Goal: Task Accomplishment & Management: Complete application form

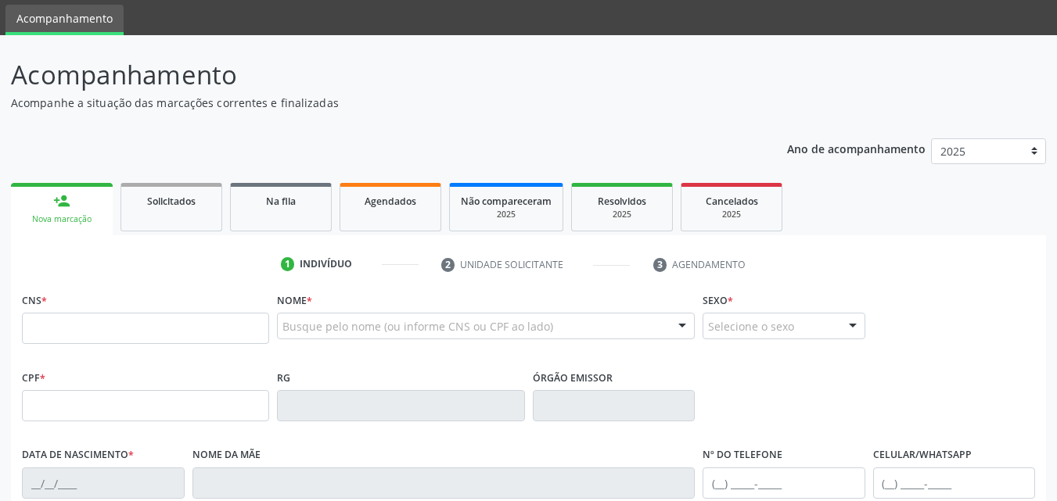
scroll to position [78, 0]
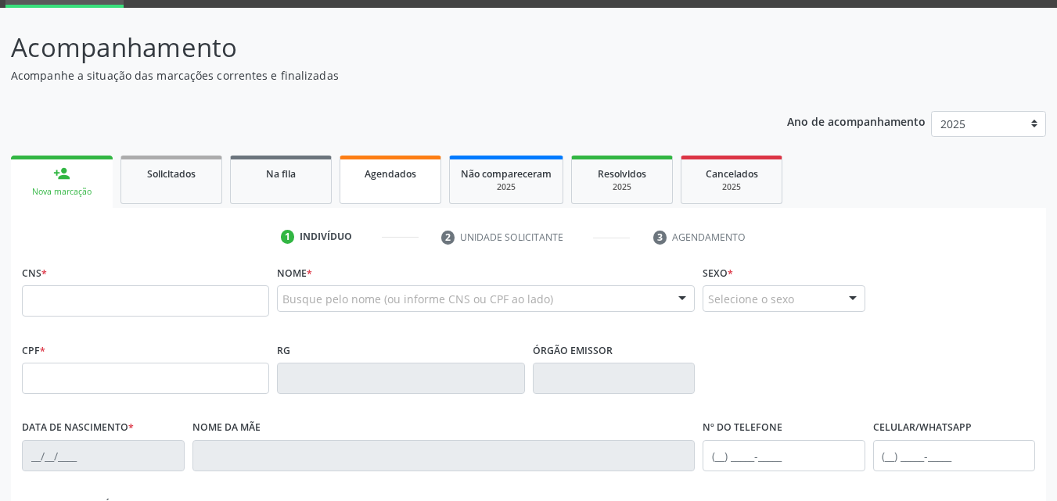
click at [390, 182] on link "Agendados" at bounding box center [390, 180] width 102 height 48
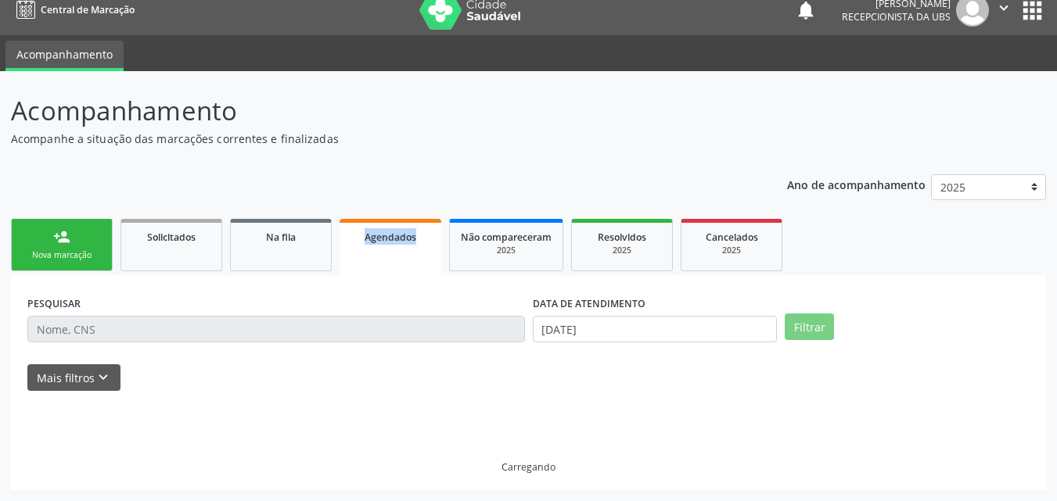
click at [390, 182] on div "Ano de acompanhamento 2025 2024 person_add Nova marcação Solicitados Na fila Ag…" at bounding box center [528, 327] width 1035 height 328
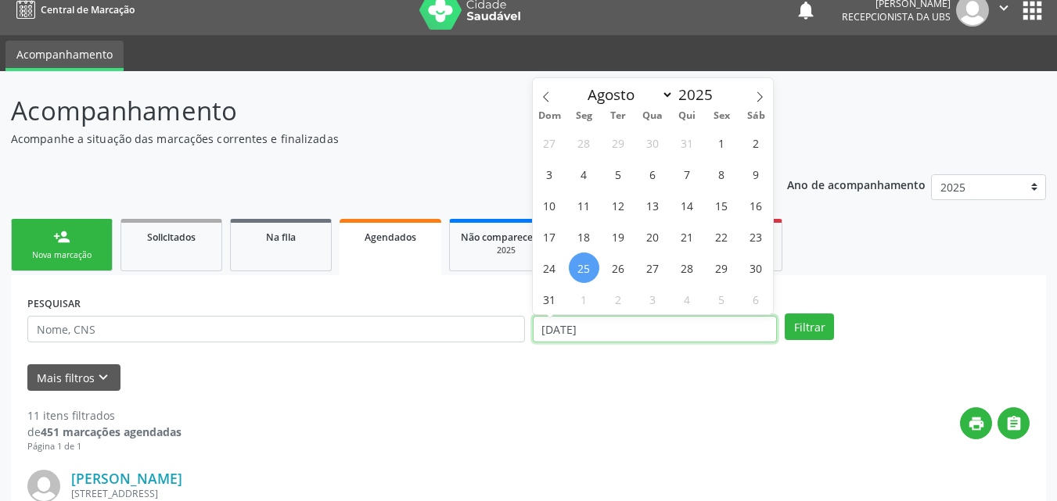
click at [609, 327] on input "[DATE]" at bounding box center [655, 329] width 245 height 27
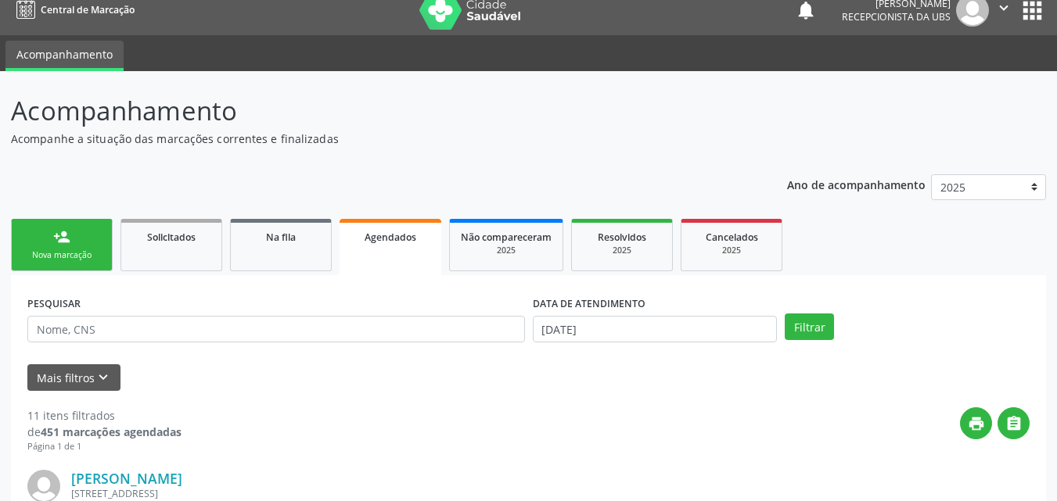
click at [74, 239] on link "person_add Nova marcação" at bounding box center [62, 245] width 102 height 52
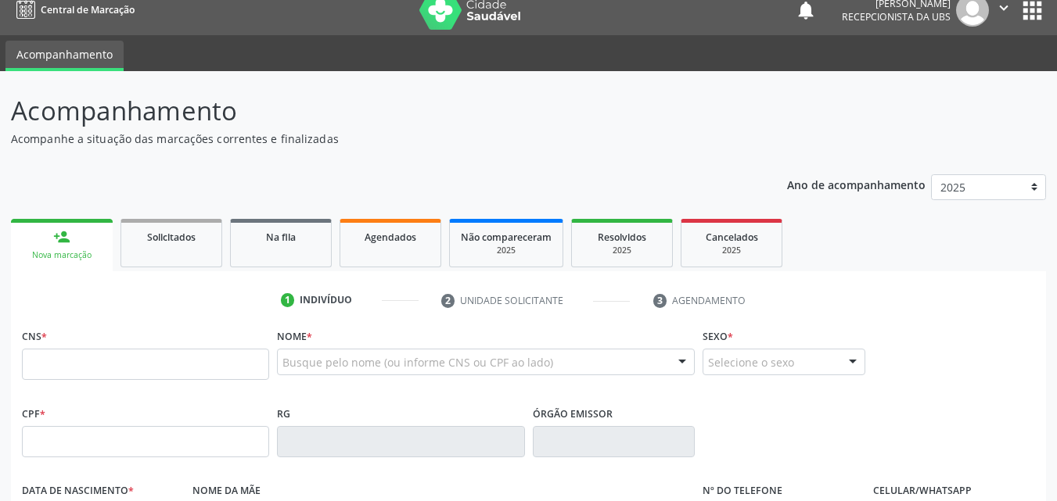
click at [80, 242] on link "person_add Nova marcação" at bounding box center [62, 245] width 102 height 52
click at [81, 242] on link "person_add Nova marcação" at bounding box center [62, 245] width 102 height 52
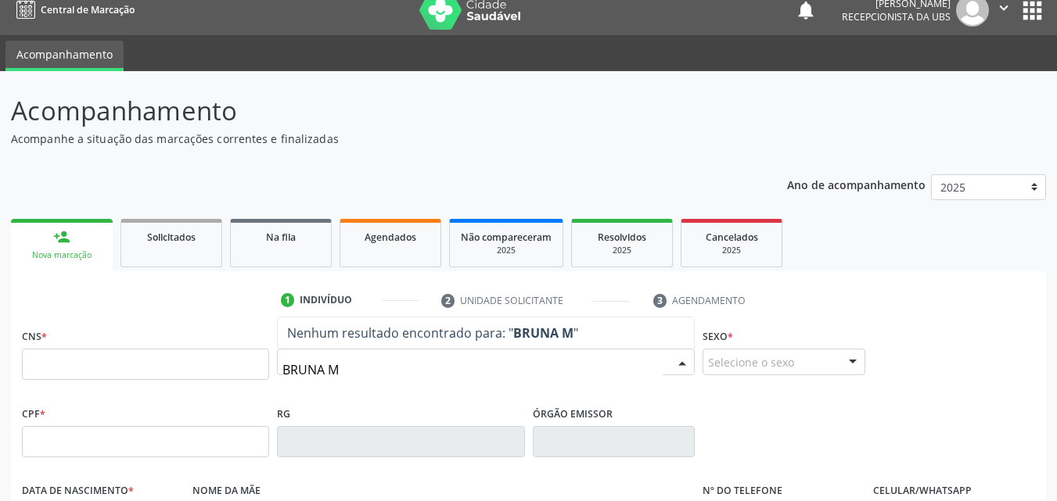
type input "BRUNA MI"
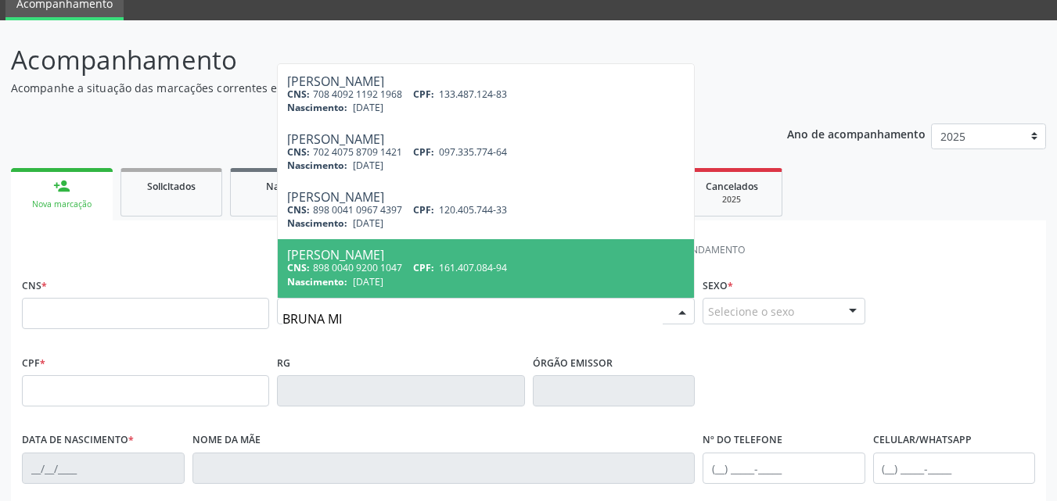
scroll to position [93, 0]
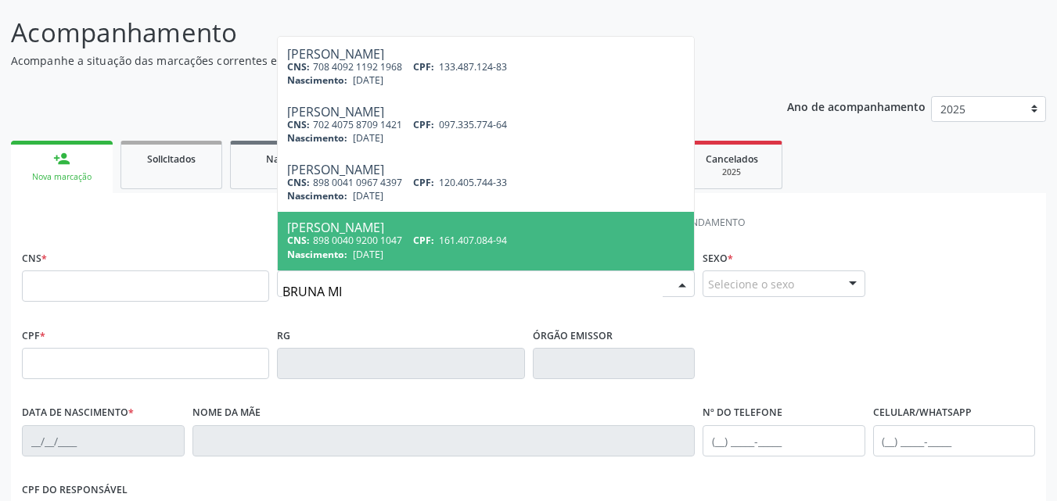
click at [488, 264] on span "[PERSON_NAME] CNS: 898 0040 9200 1047 CPF: 161.407.084-94 Nascimento: [DATE]" at bounding box center [486, 241] width 416 height 58
type input "898 0040 9200 1047"
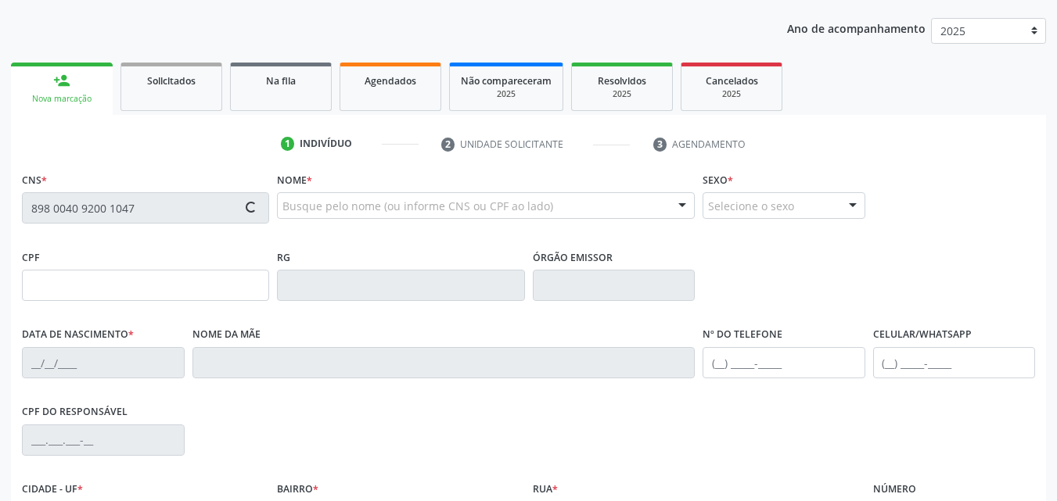
type input "161.407.084-94"
type input "[DATE]"
type input "[PERSON_NAME]"
type input "[PHONE_NUMBER]"
type input "101.758.084-73"
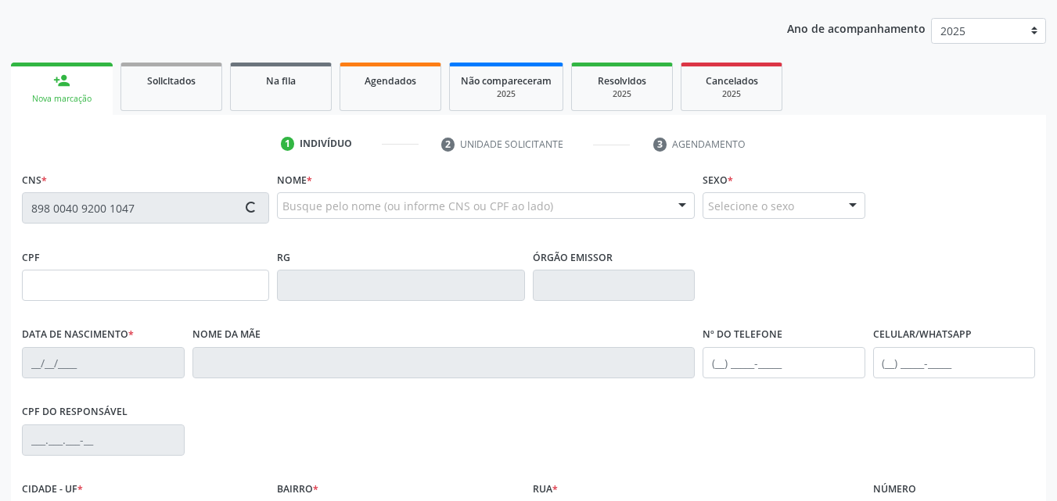
type input "86"
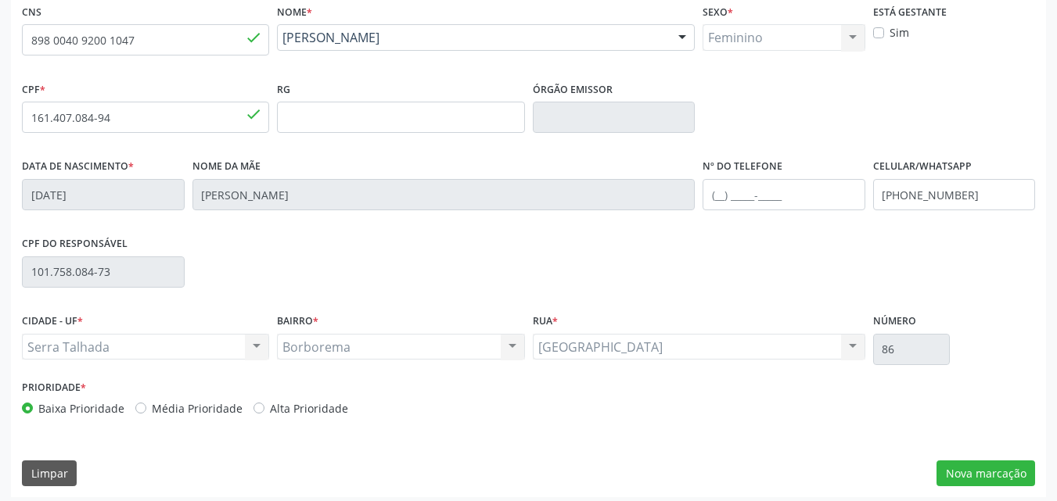
scroll to position [346, 0]
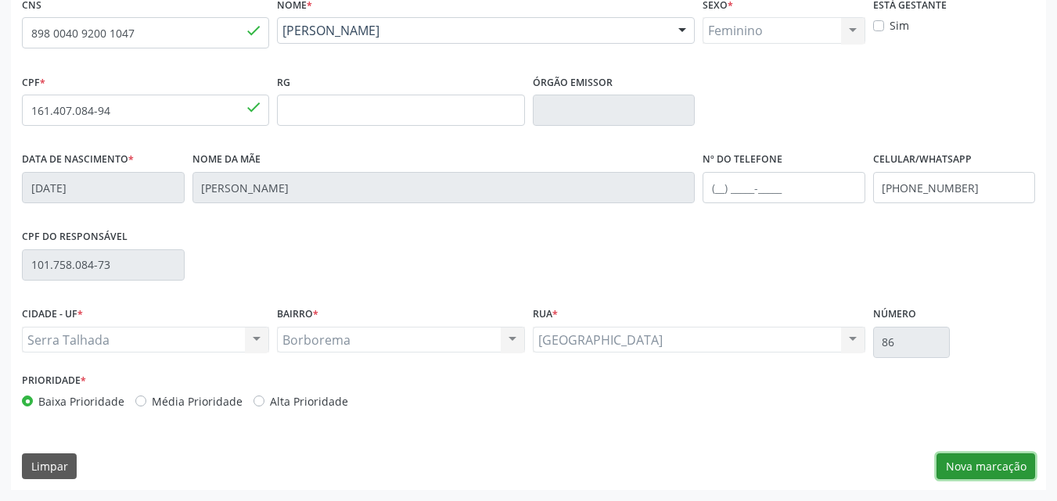
click at [947, 459] on button "Nova marcação" at bounding box center [985, 467] width 99 height 27
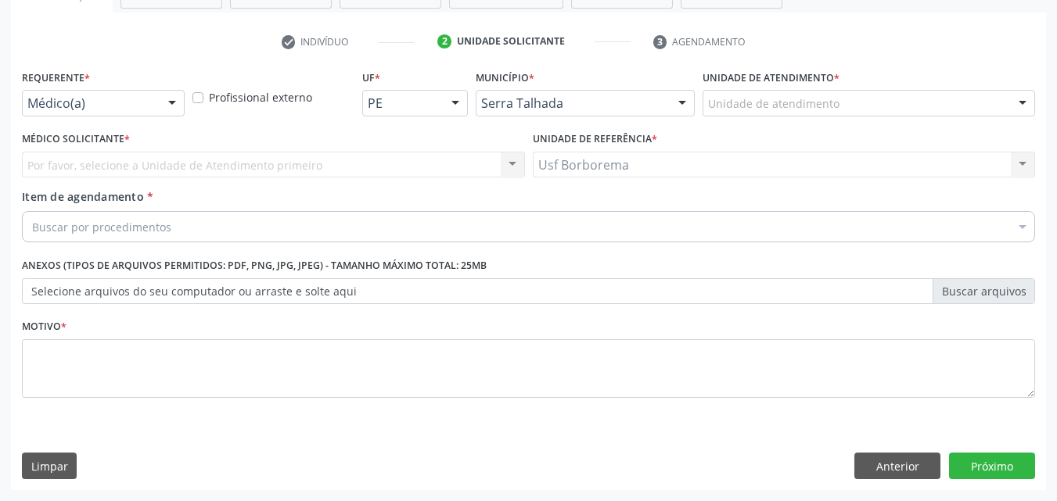
scroll to position [274, 0]
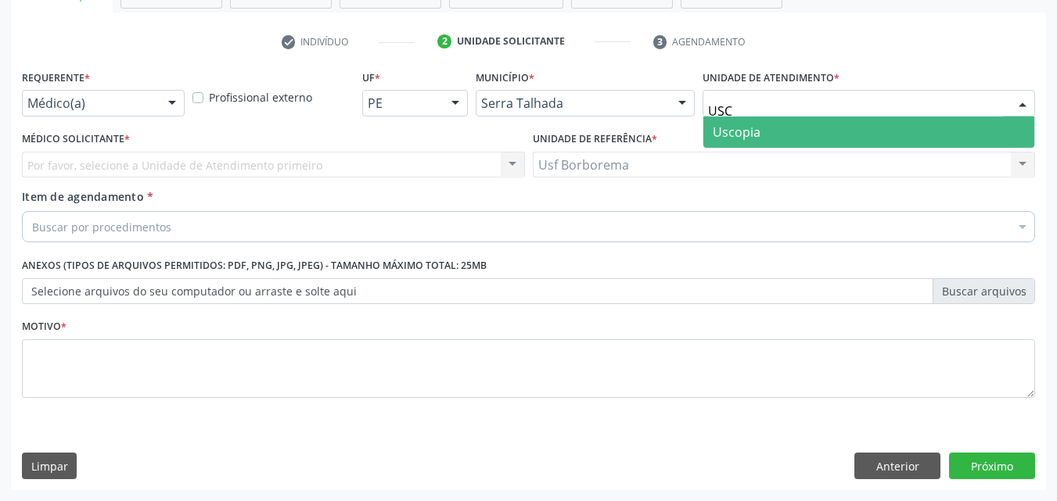
type input "USCO"
click at [756, 124] on span "Uscopia" at bounding box center [737, 132] width 48 height 17
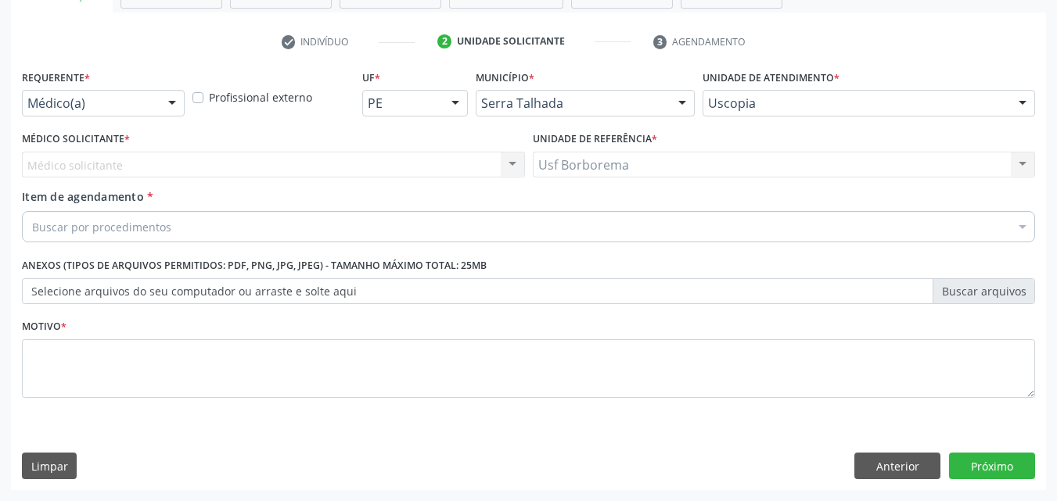
click at [366, 160] on div "Médico solicitante Nenhum resultado encontrado para: " " Não há nenhuma opção p…" at bounding box center [273, 165] width 503 height 27
click at [306, 224] on div "Buscar por procedimentos" at bounding box center [528, 226] width 1013 height 31
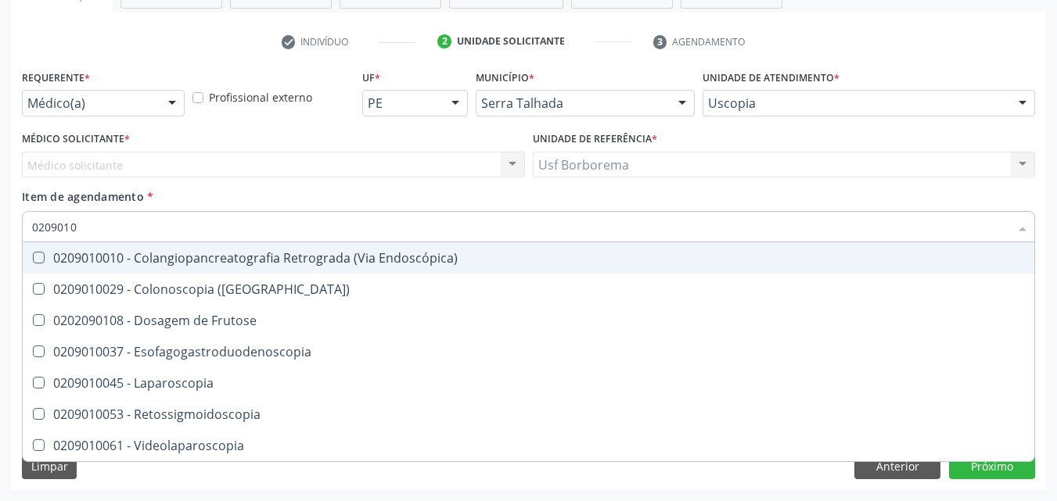
type input "02090100"
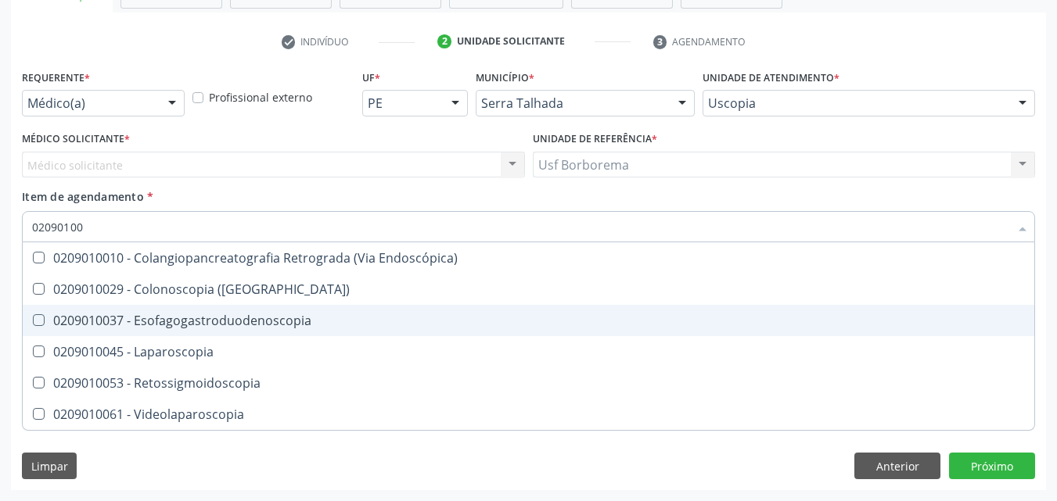
click at [263, 320] on div "0209010037 - Esofagogastroduodenoscopia" at bounding box center [528, 320] width 993 height 13
checkbox Esofagogastroduodenoscopia "true"
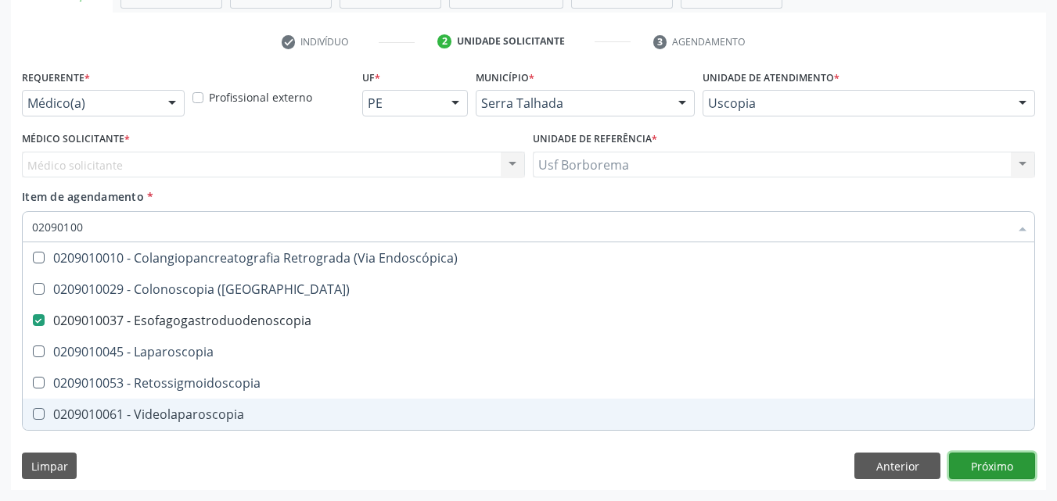
click at [989, 461] on div "Requerente * Médico(a) Médico(a) Enfermeiro(a) Paciente Nenhum resultado encont…" at bounding box center [528, 278] width 1035 height 425
checkbox \(Coloscopia\) "true"
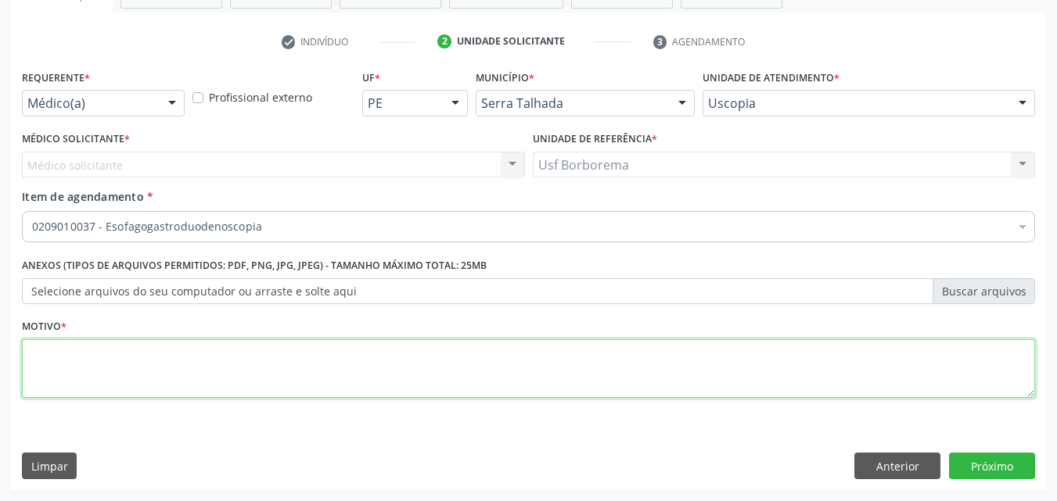
click at [645, 361] on textarea at bounding box center [528, 368] width 1013 height 59
type textarea "ROTINA"
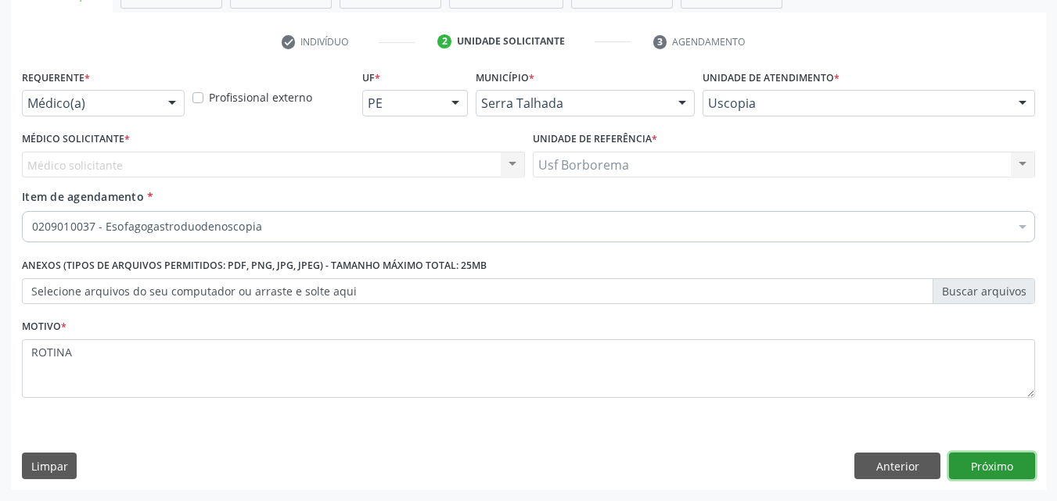
click at [993, 461] on button "Próximo" at bounding box center [992, 466] width 86 height 27
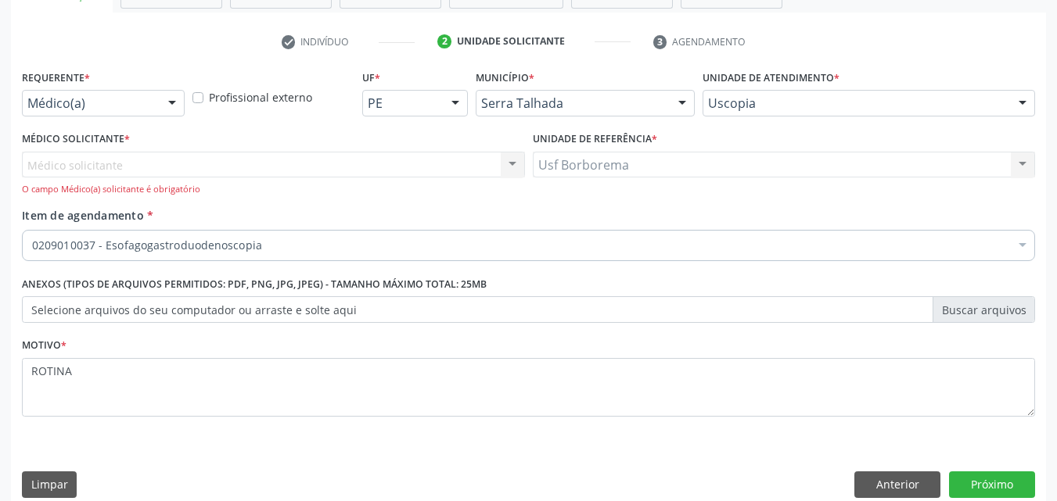
click at [412, 161] on div "Médico solicitante Nenhum resultado encontrado para: " " Não há nenhuma opção p…" at bounding box center [273, 174] width 503 height 45
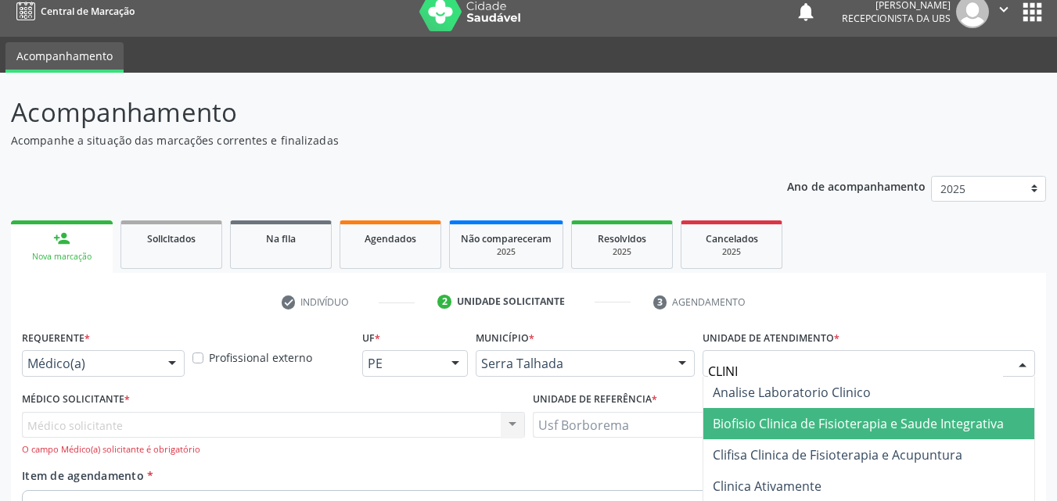
scroll to position [0, 0]
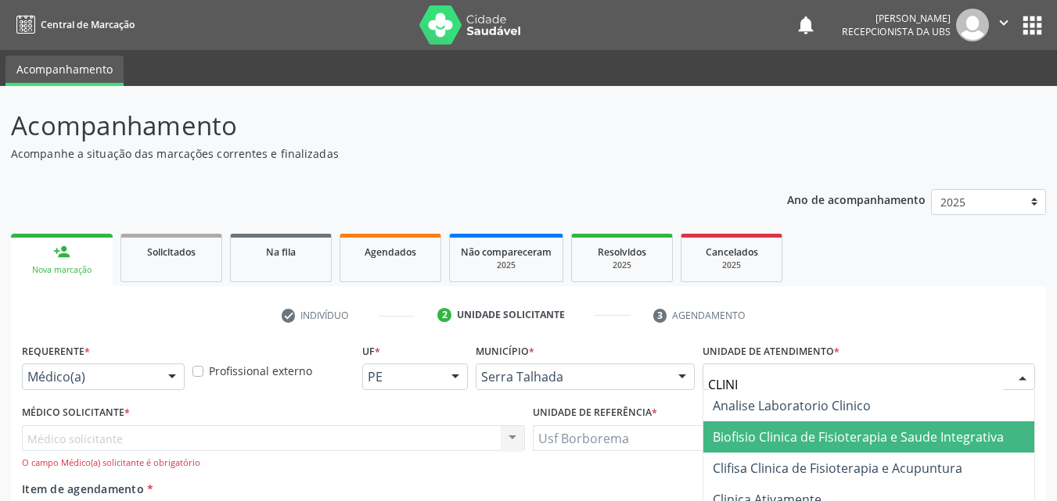
click at [889, 380] on input "CLINI" at bounding box center [855, 384] width 295 height 31
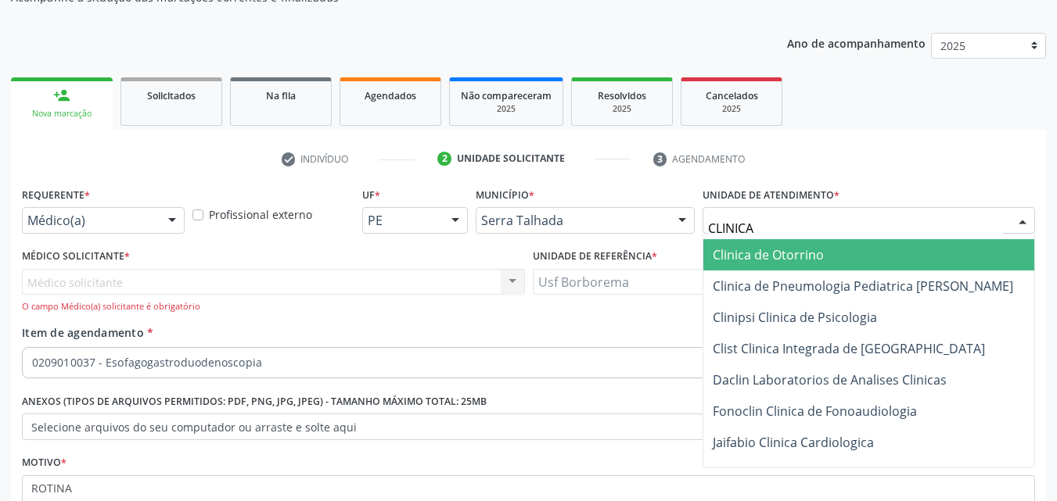
scroll to position [716, 0]
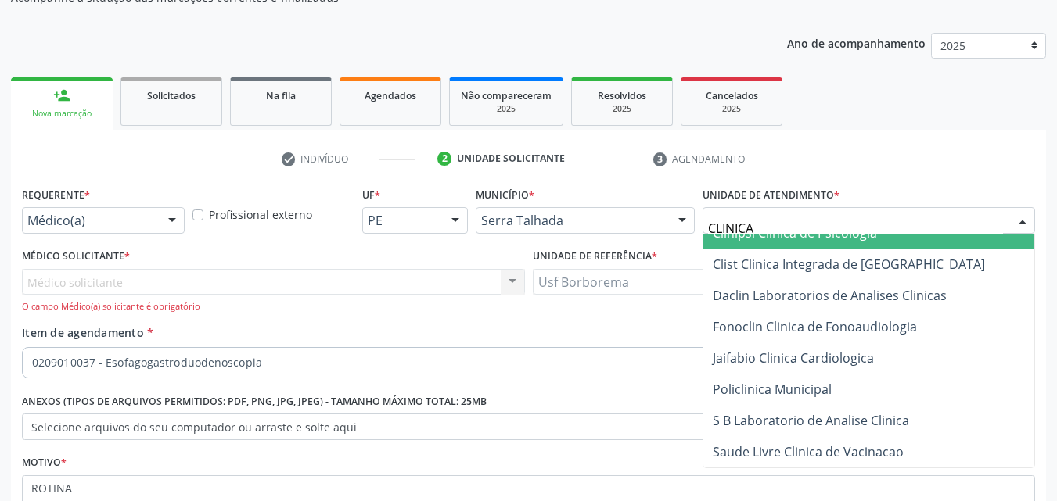
click at [890, 221] on input "CLINICA" at bounding box center [855, 228] width 295 height 31
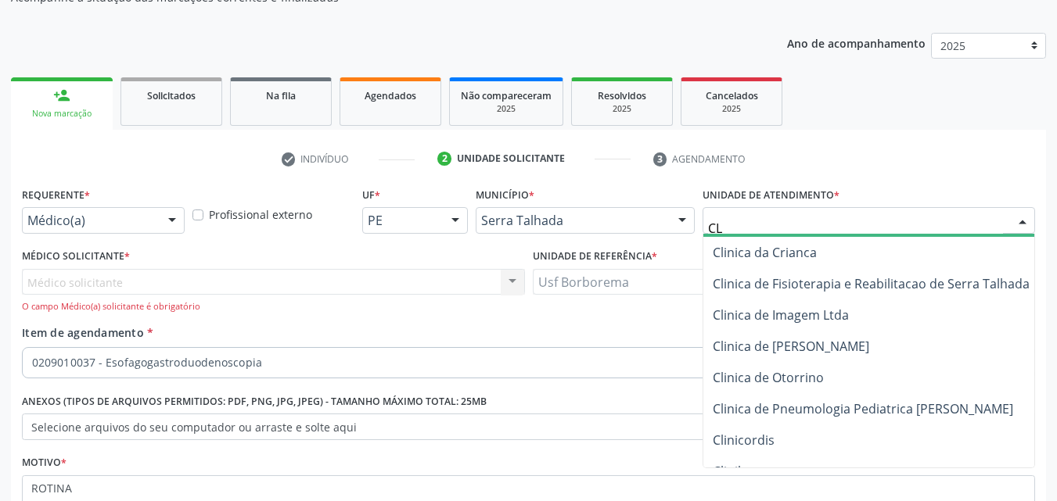
type input "C"
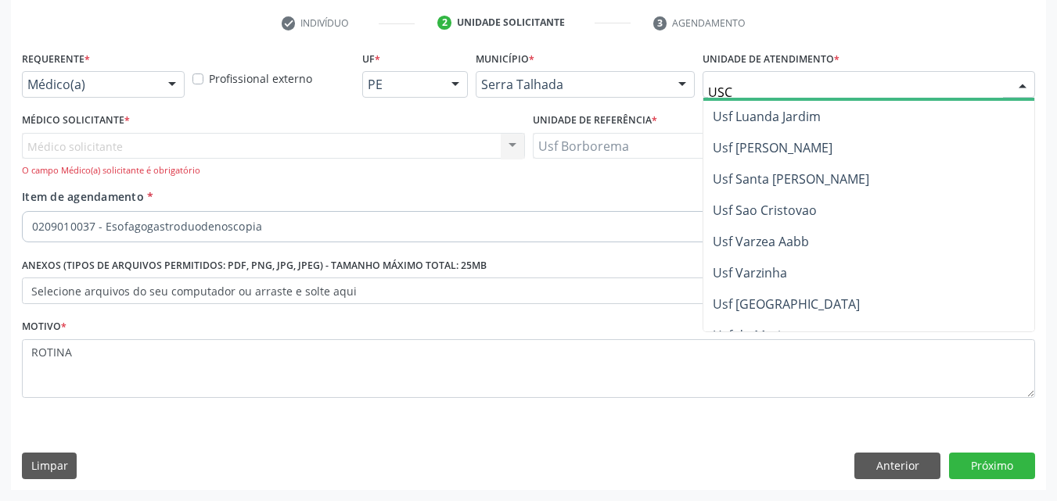
scroll to position [0, 0]
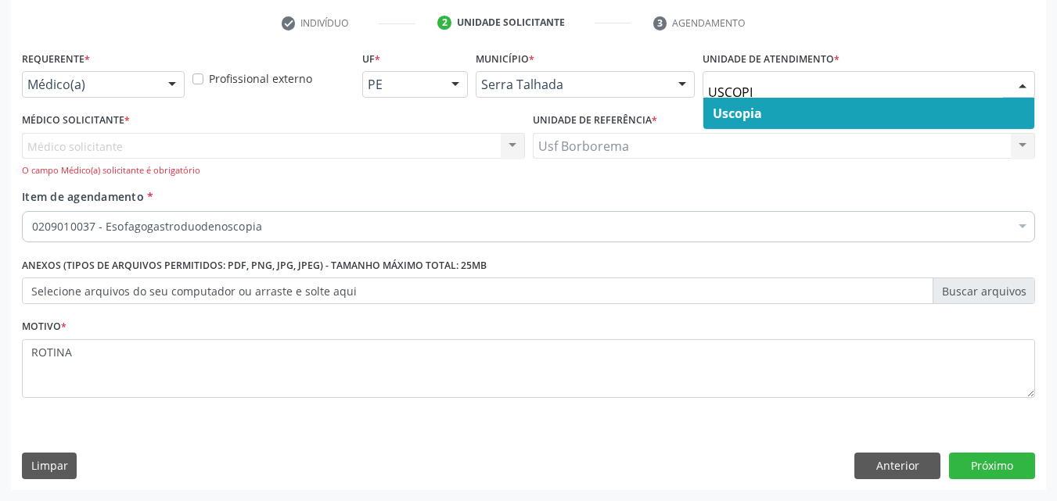
type input "USCOPIA"
click at [793, 106] on span "Uscopia" at bounding box center [868, 113] width 331 height 31
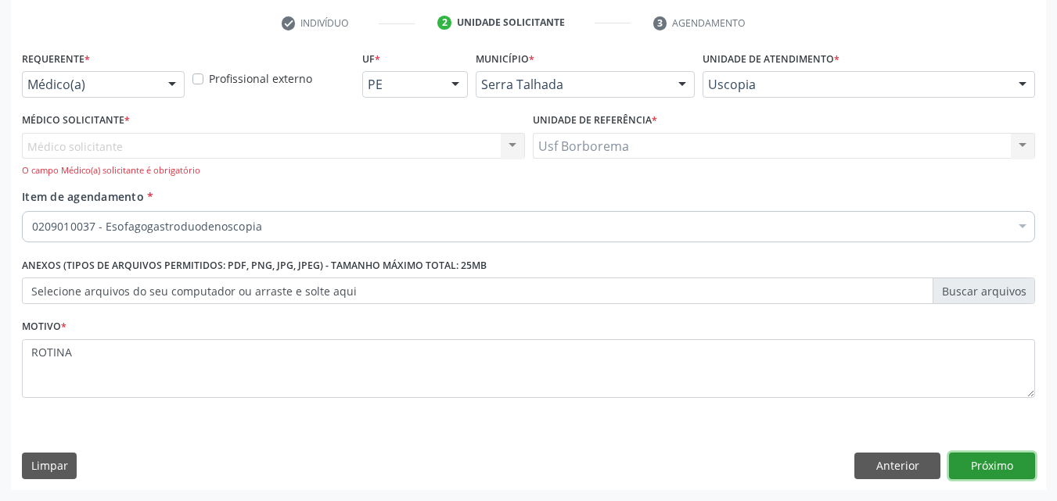
click at [978, 468] on button "Próximo" at bounding box center [992, 466] width 86 height 27
click at [410, 141] on div "Médico solicitante Nenhum resultado encontrado para: " " Não há nenhuma opção p…" at bounding box center [273, 155] width 503 height 45
click at [422, 208] on div "Item de agendamento * 0209010037 - Esofagogastroduodenoscopia Desfazer seleção …" at bounding box center [528, 212] width 1013 height 49
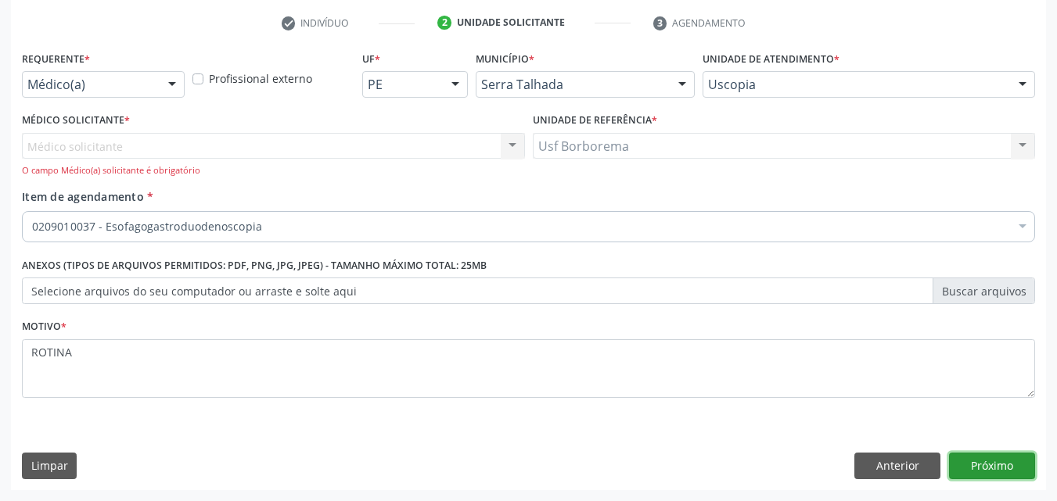
click at [968, 471] on button "Próximo" at bounding box center [992, 466] width 86 height 27
